Goal: Navigation & Orientation: Find specific page/section

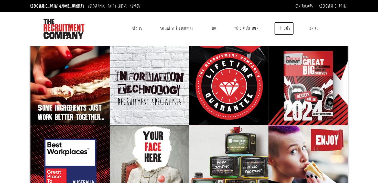
click at [285, 30] on link "The Jobs" at bounding box center [283, 28] width 19 height 13
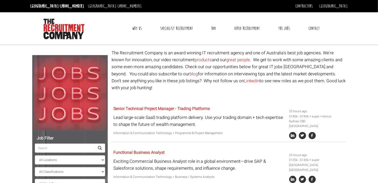
scroll to position [61, 0]
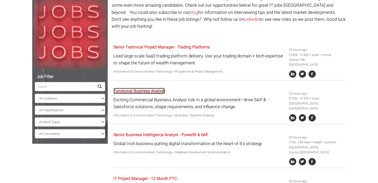
click at [143, 88] on link "Functional Business Analyst" at bounding box center [139, 91] width 51 height 6
